Goal: Information Seeking & Learning: Learn about a topic

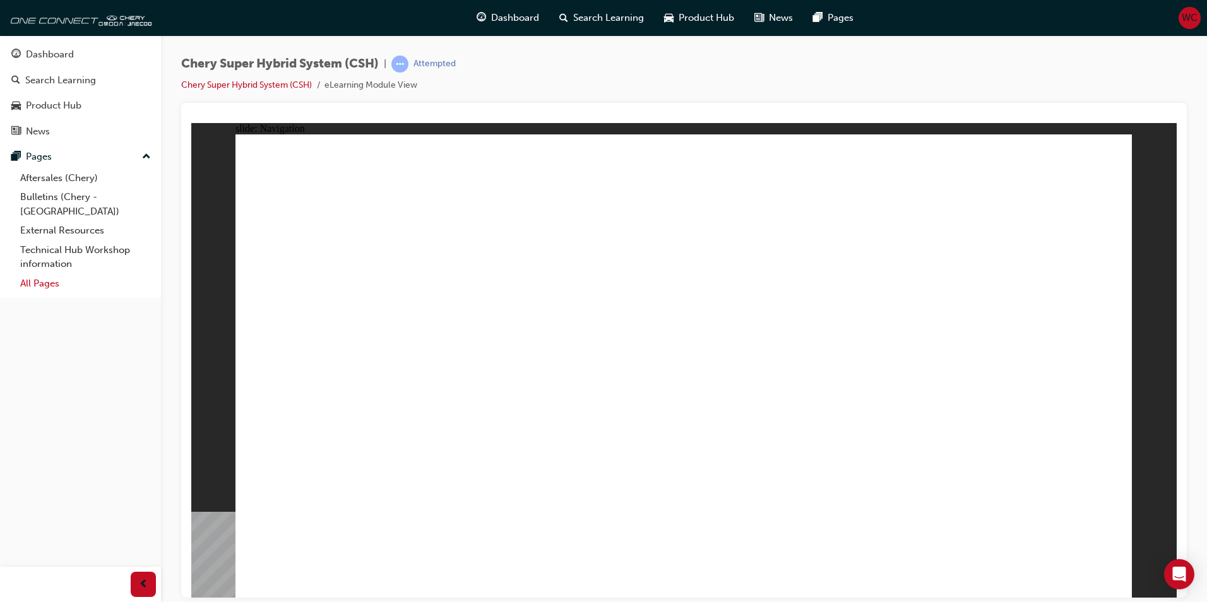
click at [41, 274] on link "All Pages" at bounding box center [85, 284] width 141 height 20
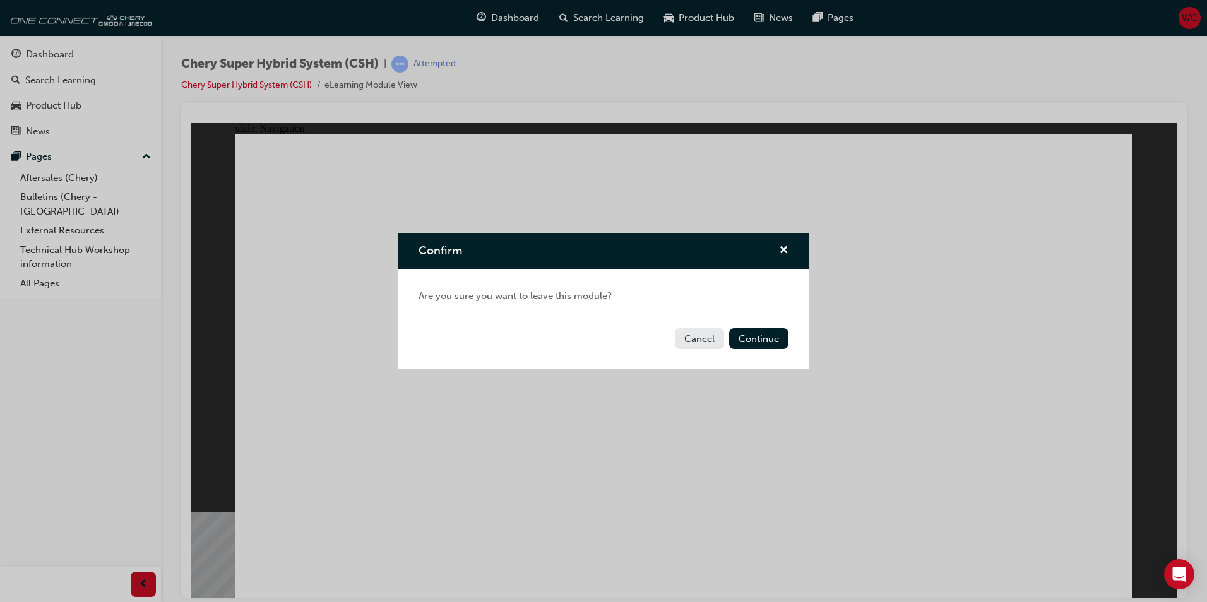
drag, startPoint x: 696, startPoint y: 340, endPoint x: 382, endPoint y: 187, distance: 349.7
click at [696, 340] on button "Cancel" at bounding box center [699, 338] width 49 height 21
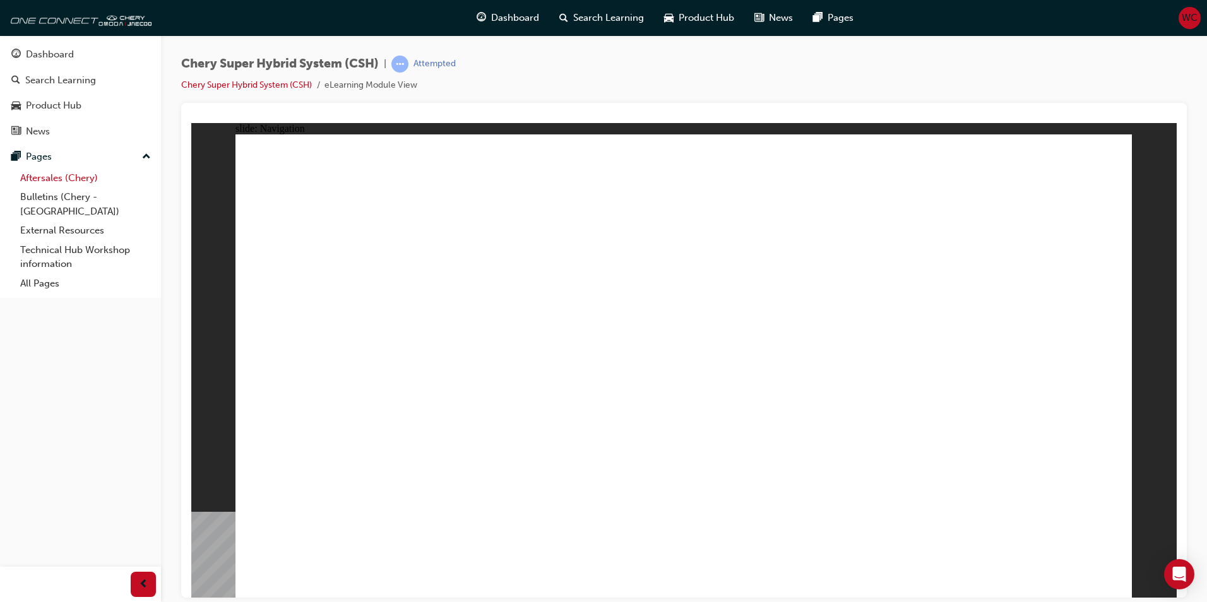
click at [52, 175] on link "Aftersales (Chery)" at bounding box center [85, 179] width 141 height 20
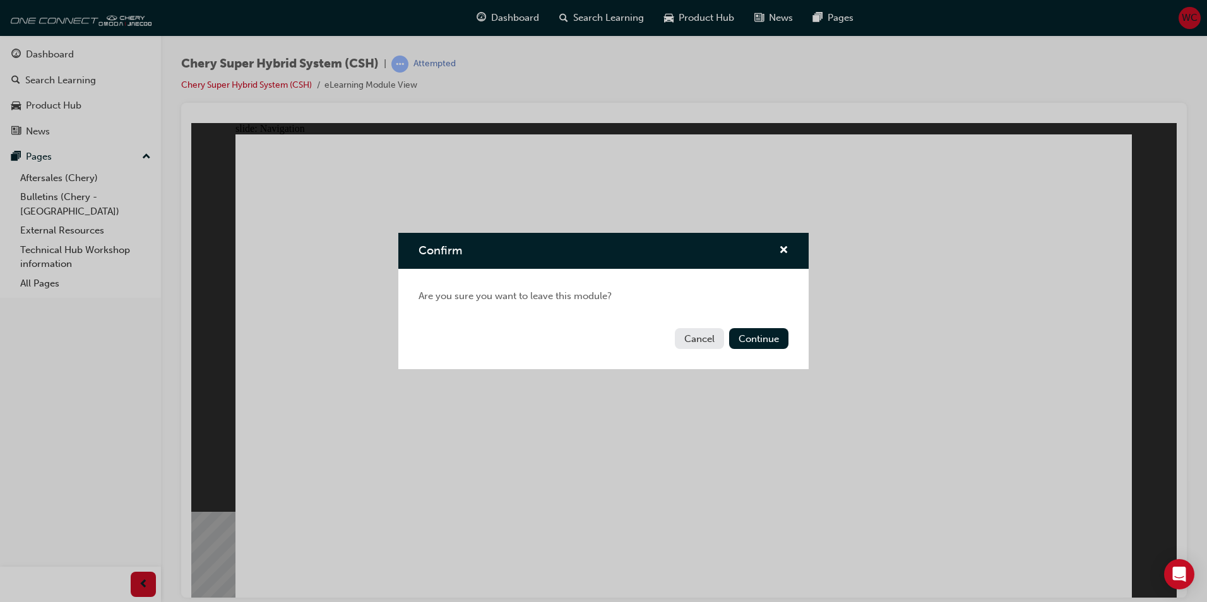
click at [689, 336] on button "Cancel" at bounding box center [699, 338] width 49 height 21
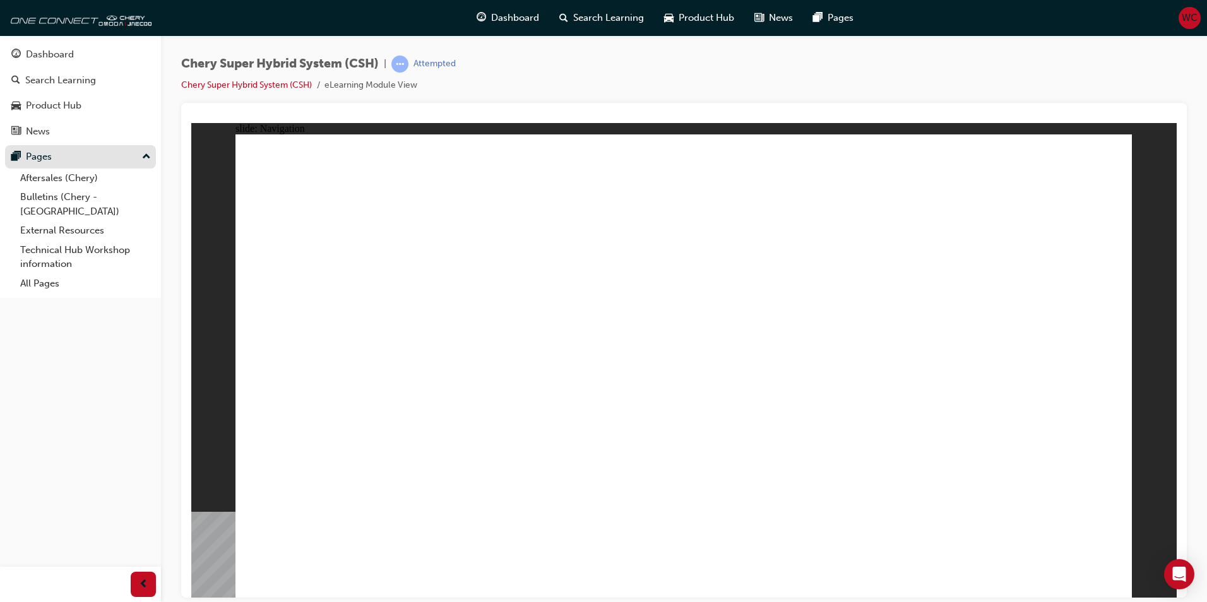
click at [56, 157] on div "Pages" at bounding box center [80, 157] width 138 height 16
click at [133, 160] on div "Pages" at bounding box center [80, 157] width 138 height 16
click at [71, 181] on link "Aftersales (Chery)" at bounding box center [85, 179] width 141 height 20
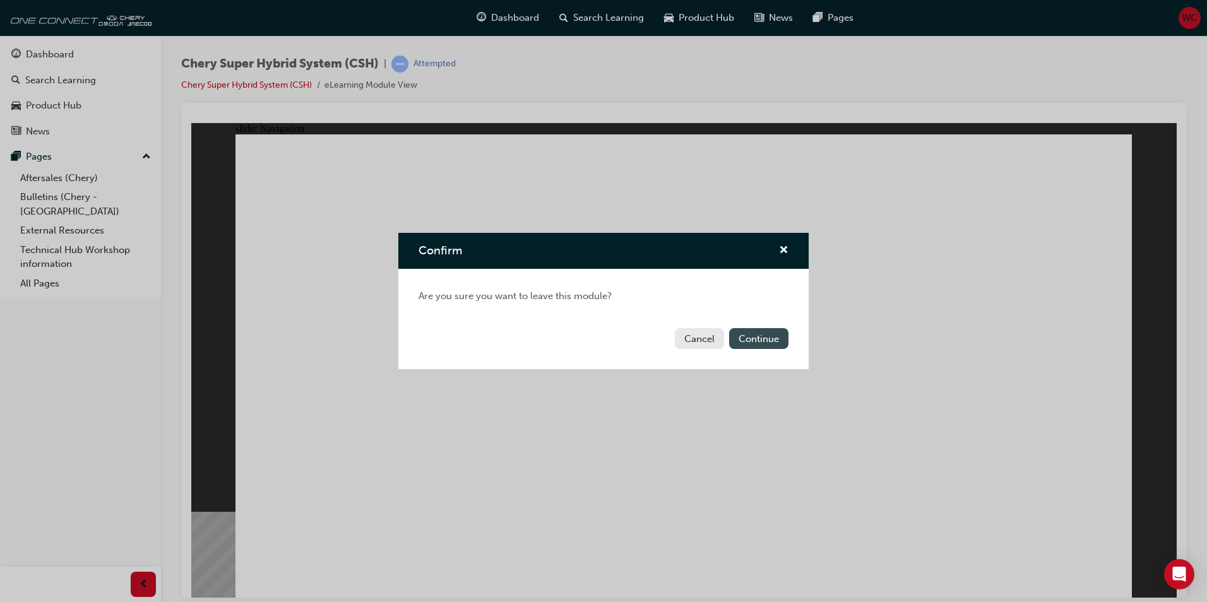
click at [769, 341] on button "Continue" at bounding box center [758, 338] width 59 height 21
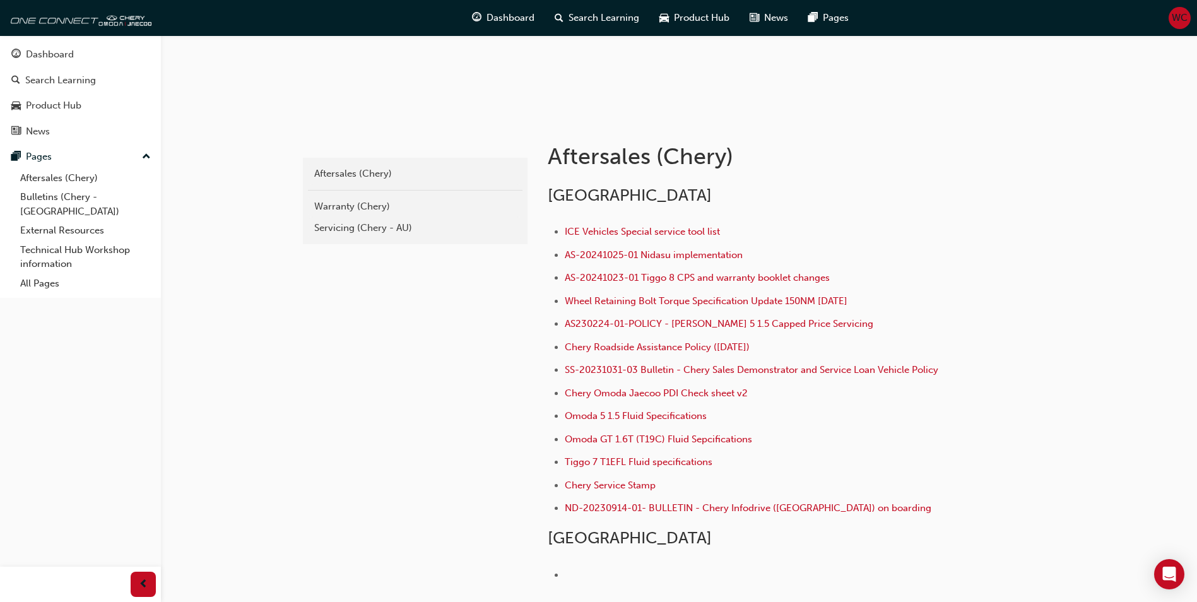
scroll to position [288, 0]
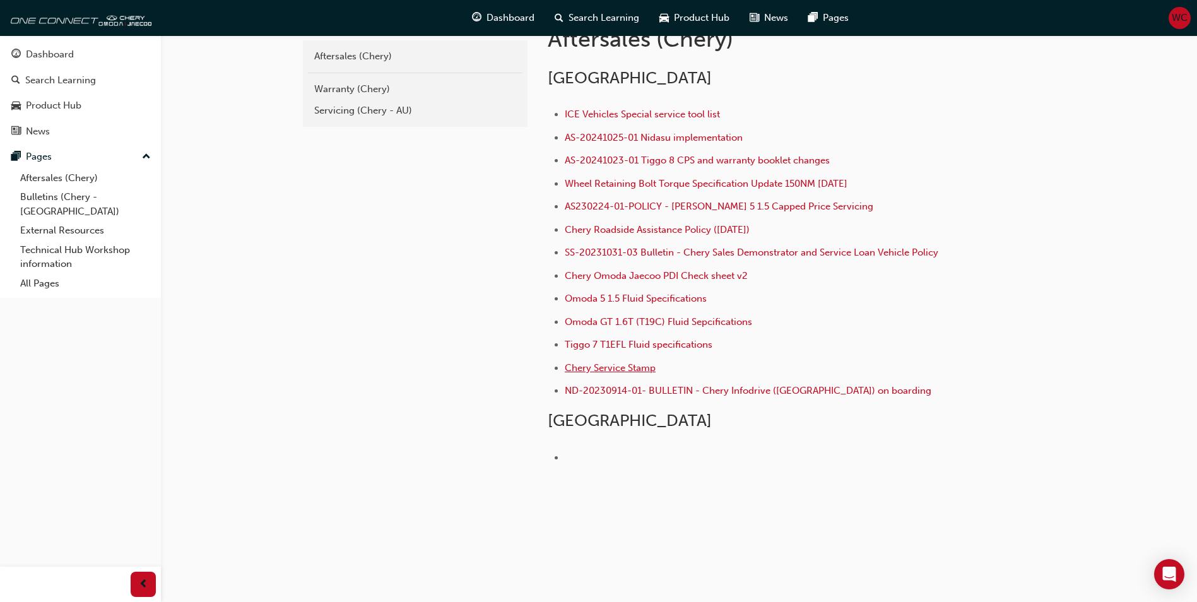
click at [619, 370] on span "Chery Service Stamp" at bounding box center [610, 367] width 91 height 11
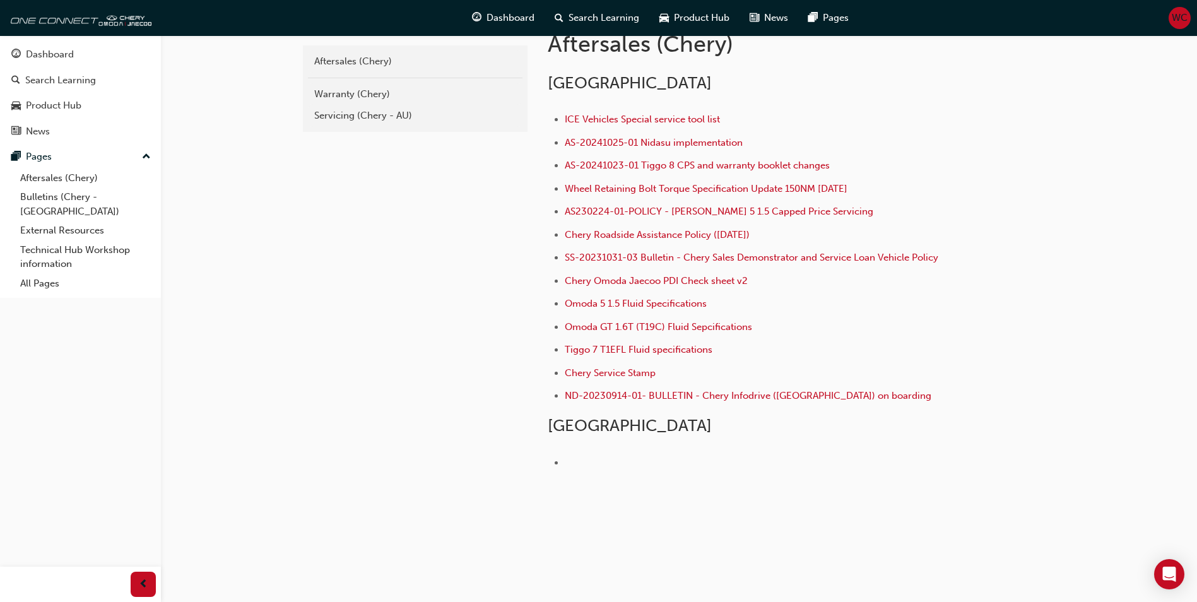
scroll to position [288, 0]
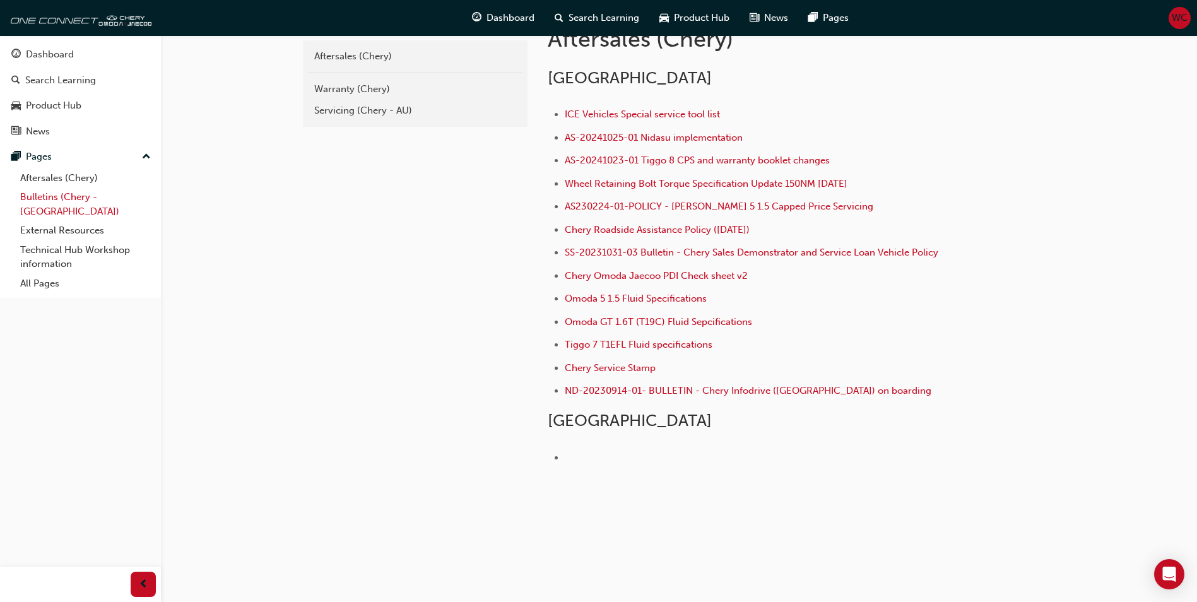
click at [53, 198] on link "Bulletins (Chery - [GEOGRAPHIC_DATA])" at bounding box center [85, 203] width 141 height 33
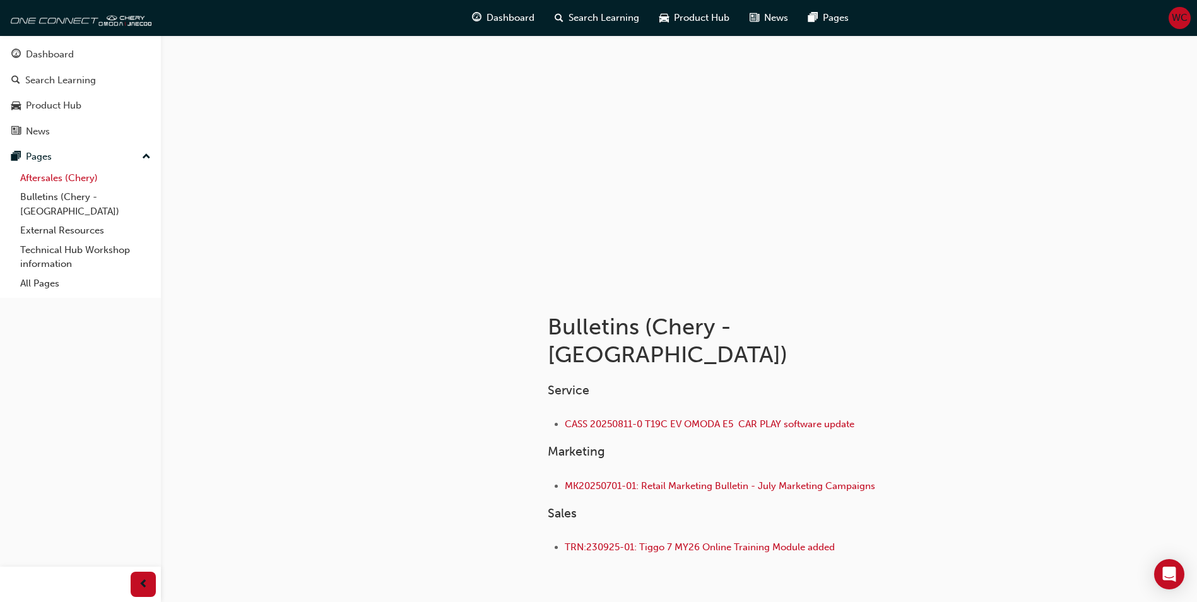
click at [41, 177] on link "Aftersales (Chery)" at bounding box center [85, 179] width 141 height 20
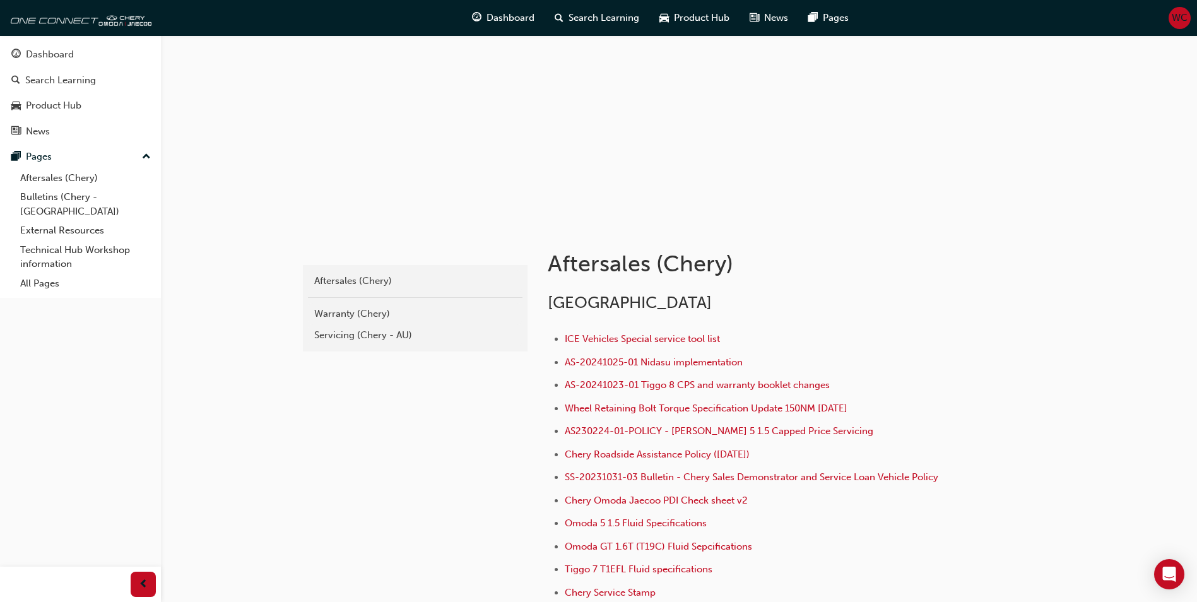
scroll to position [126, 0]
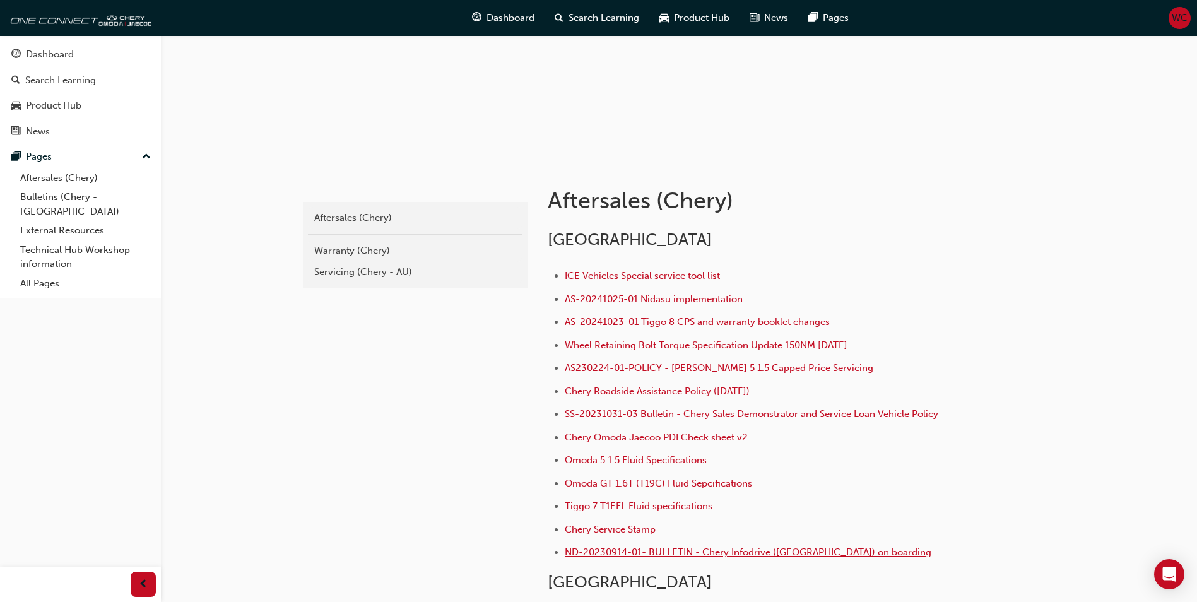
click at [706, 553] on span "ND-20230914-01- BULLETIN - Chery Infodrive ([GEOGRAPHIC_DATA]) on boarding" at bounding box center [748, 552] width 367 height 11
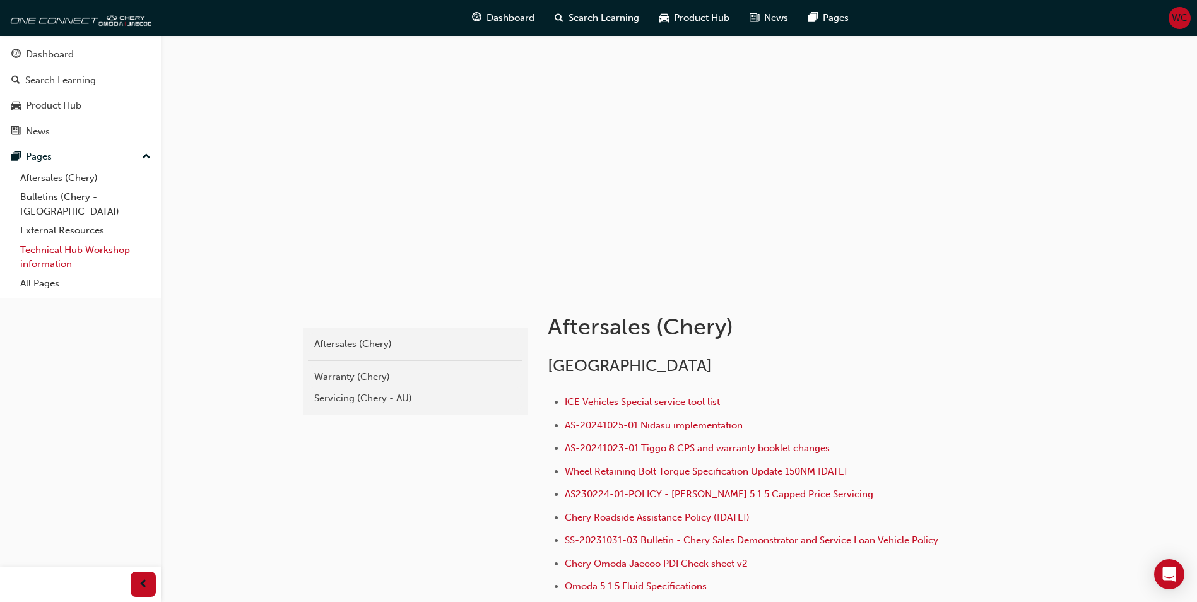
click at [90, 240] on link "Technical Hub Workshop information" at bounding box center [85, 256] width 141 height 33
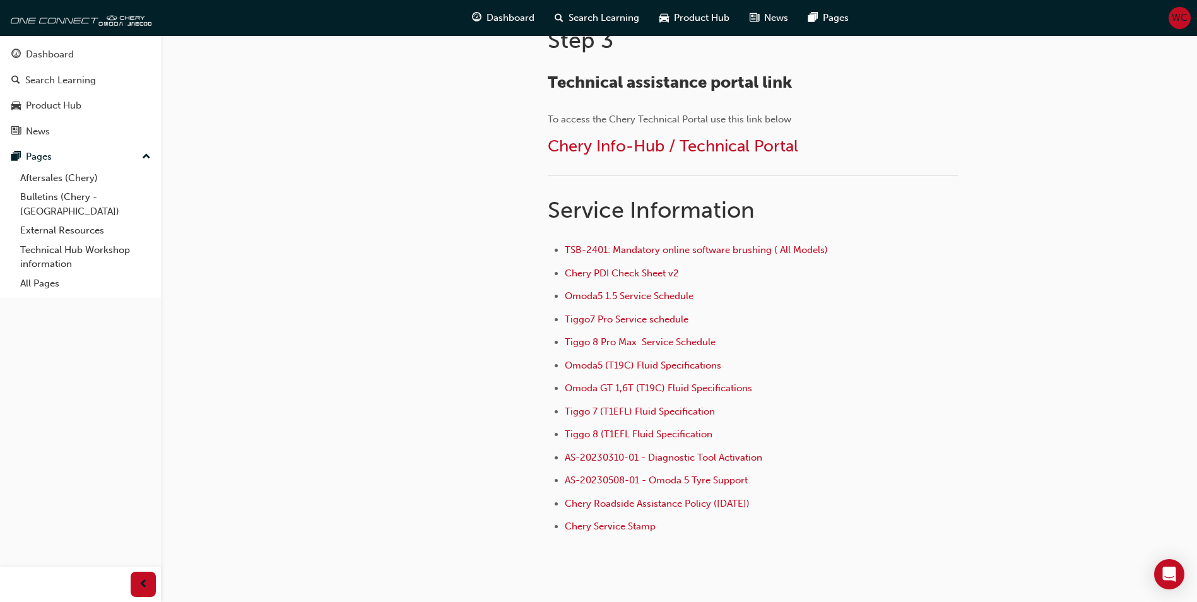
scroll to position [757, 0]
